Goal: Task Accomplishment & Management: Manage account settings

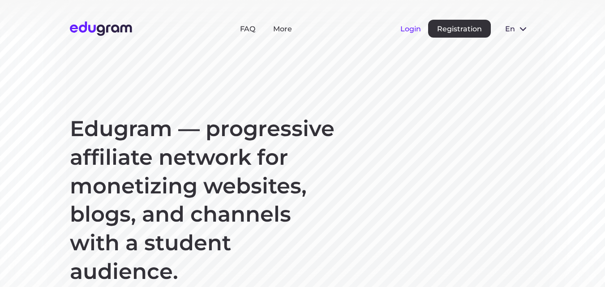
click at [408, 25] on button "Login" at bounding box center [410, 29] width 21 height 9
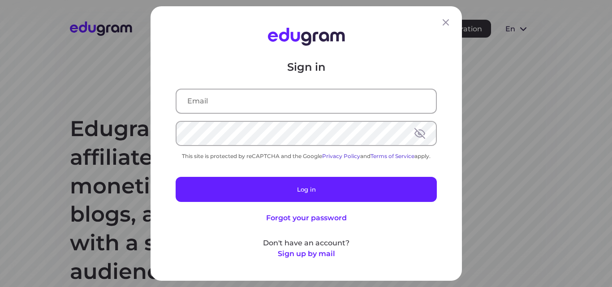
type input "dimittross@yandex.ru"
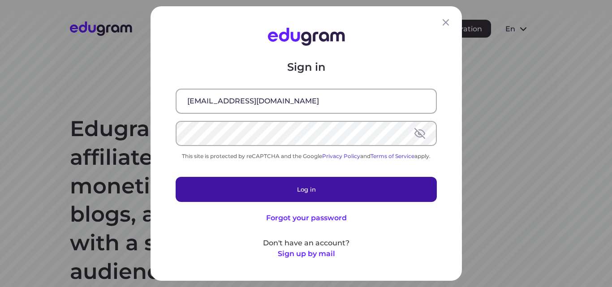
click at [280, 190] on button "Log in" at bounding box center [306, 189] width 261 height 25
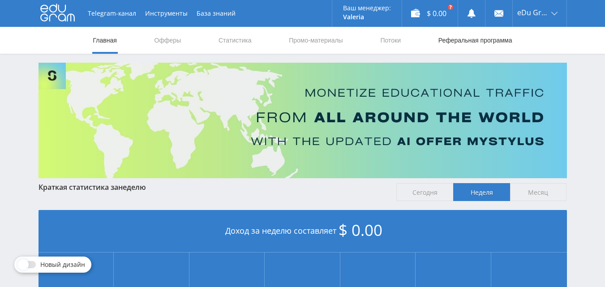
click at [453, 36] on link "Реферальная программа" at bounding box center [476, 40] width 76 height 27
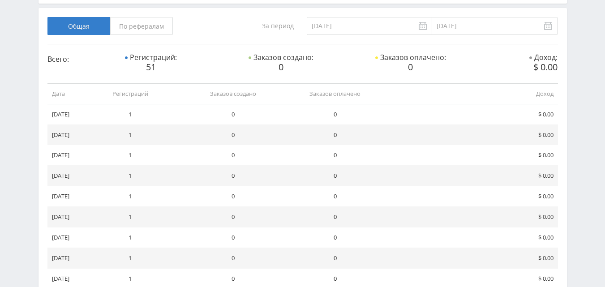
scroll to position [56, 0]
